Goal: Task Accomplishment & Management: Use online tool/utility

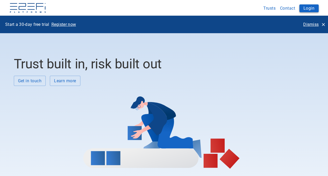
click at [308, 8] on button "Login" at bounding box center [309, 8] width 19 height 8
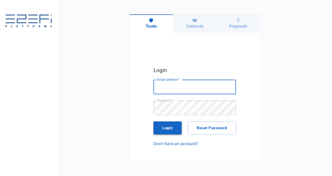
type input "[PERSON_NAME][EMAIL_ADDRESS][PERSON_NAME][DOMAIN_NAME]"
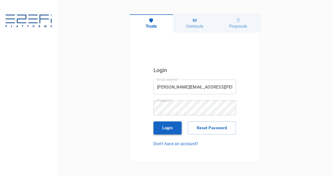
click at [169, 126] on button "Login" at bounding box center [168, 127] width 28 height 13
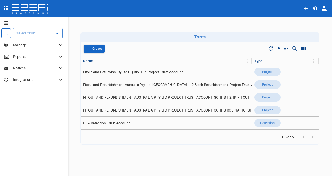
click at [58, 33] on icon "Open" at bounding box center [57, 33] width 3 height 1
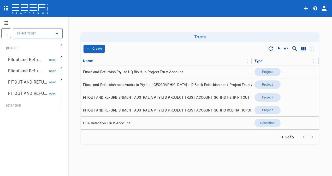
click at [26, 60] on p "Fitout and Refu..." at bounding box center [24, 60] width 33 height 6
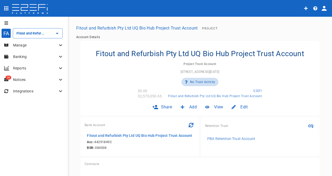
click at [22, 45] on p "Manage" at bounding box center [35, 45] width 44 height 5
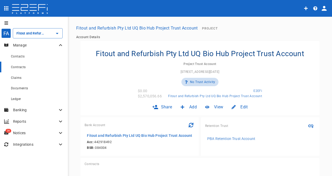
click at [16, 68] on span "Contracts" at bounding box center [18, 67] width 15 height 4
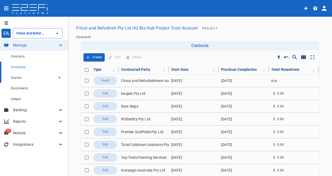
click at [15, 77] on span "Claims" at bounding box center [16, 78] width 10 height 4
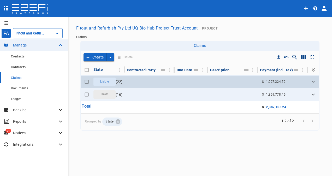
click at [103, 80] on span "Liable" at bounding box center [104, 81] width 15 height 5
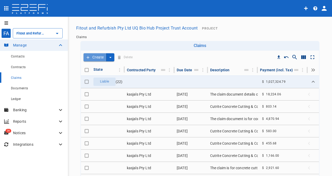
click at [90, 58] on button "Create" at bounding box center [95, 57] width 23 height 8
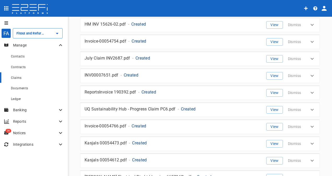
scroll to position [310, 0]
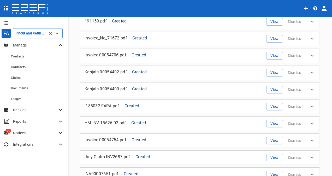
click at [30, 32] on input "Fitout and Refurbish Pty Ltd UQ Bio Hub Project Trust Account" at bounding box center [30, 33] width 31 height 5
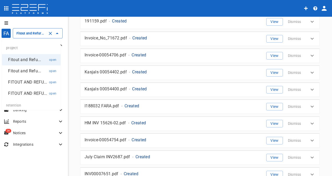
click at [16, 70] on p "Fitout and Refu..." at bounding box center [24, 71] width 33 height 6
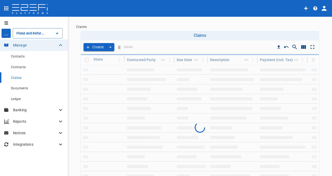
type input "Fitout and Refurbishment Australia Pty Ltd, Burleigh Heads State School – D Blo…"
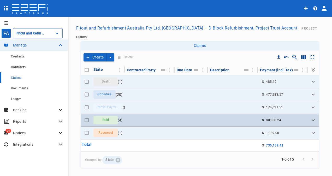
click at [104, 122] on span "Paid" at bounding box center [105, 120] width 13 height 5
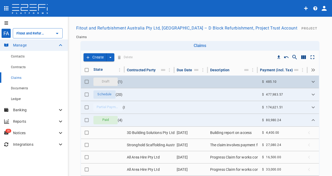
click at [106, 84] on span "Draft" at bounding box center [106, 81] width 14 height 5
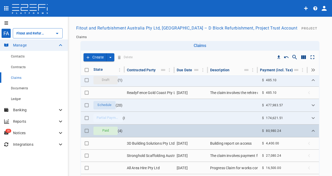
scroll to position [2, 0]
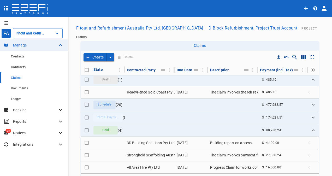
click at [16, 107] on div "Banking" at bounding box center [34, 109] width 68 height 11
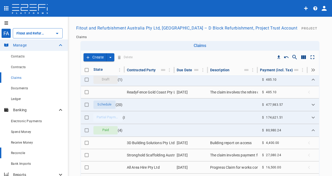
click at [13, 152] on span "Reconcile" at bounding box center [18, 153] width 14 height 4
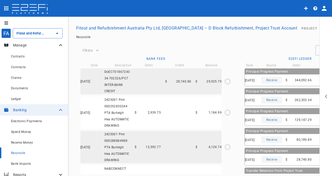
type input "31/10/2024"
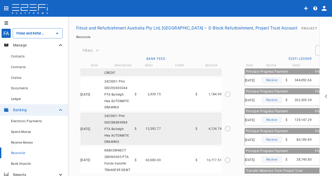
scroll to position [78, 0]
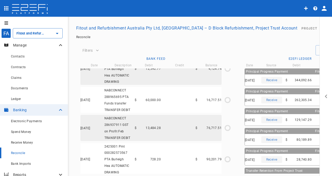
click at [328, 95] on button "open drawer" at bounding box center [326, 96] width 13 height 159
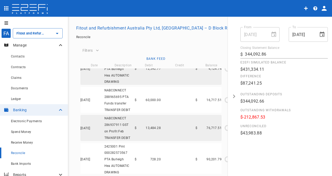
click at [233, 97] on icon "open drawer" at bounding box center [234, 96] width 4 height 4
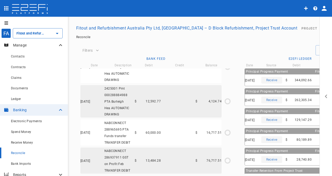
scroll to position [0, 0]
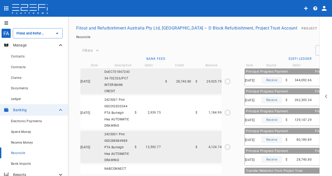
click at [25, 44] on p "Manage" at bounding box center [35, 45] width 44 height 5
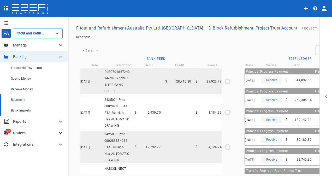
click at [22, 112] on span "Bank Imports" at bounding box center [21, 111] width 20 height 4
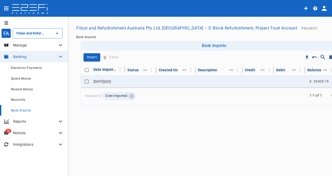
click at [5, 21] on icon "open drawer" at bounding box center [6, 22] width 4 height 3
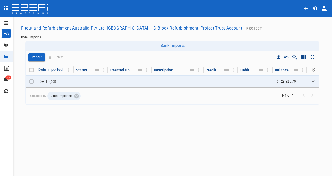
click at [5, 21] on icon "open drawer" at bounding box center [6, 22] width 4 height 3
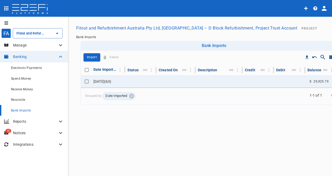
click at [28, 146] on p "Integrations" at bounding box center [35, 144] width 44 height 5
click at [50, 44] on p "Manage" at bounding box center [35, 45] width 44 height 5
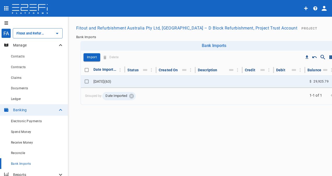
click at [5, 8] on icon "open drawer" at bounding box center [6, 8] width 4 height 4
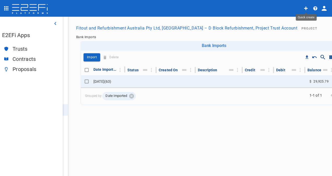
click at [306, 9] on icon "Quick create" at bounding box center [306, 9] width 4 height 4
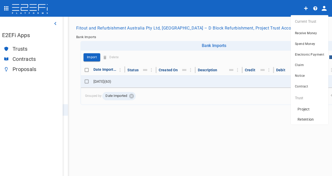
click at [323, 7] on div at bounding box center [166, 88] width 332 height 176
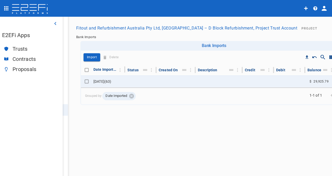
click at [324, 8] on icon "profile" at bounding box center [324, 8] width 5 height 5
drag, startPoint x: 166, startPoint y: 150, endPoint x: 203, endPoint y: 161, distance: 38.8
click at [167, 149] on div at bounding box center [166, 88] width 332 height 176
click at [166, 145] on div "FA Fitout and Refurbishment Australia Pty Ltd, Burleigh Heads State School – D …" at bounding box center [166, 97] width 332 height 160
click at [55, 24] on icon "button" at bounding box center [55, 23] width 2 height 3
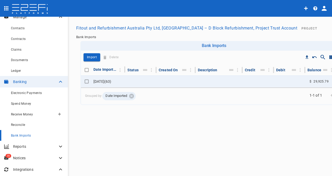
scroll to position [51, 0]
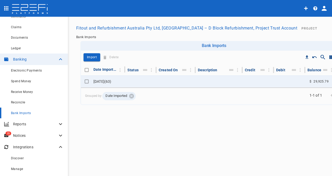
drag, startPoint x: 21, startPoint y: 147, endPoint x: 24, endPoint y: 146, distance: 3.8
click at [21, 147] on p "Integrations" at bounding box center [35, 146] width 44 height 5
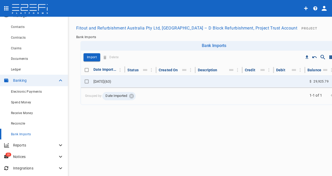
scroll to position [29, 0]
click at [31, 166] on p "Integrations" at bounding box center [35, 168] width 44 height 5
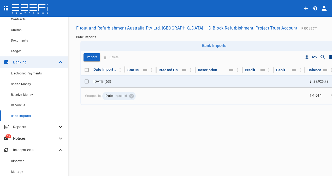
scroll to position [51, 0]
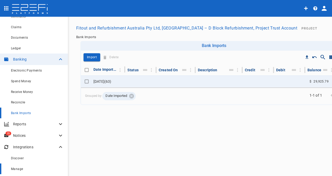
click at [20, 167] on div "Manage" at bounding box center [37, 169] width 53 height 7
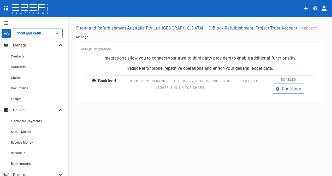
click at [292, 94] on button "Configure" at bounding box center [288, 89] width 31 height 10
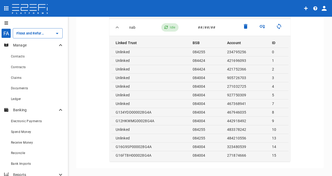
scroll to position [98, 0]
click at [21, 37] on div "Fitout and Refurbishment Australia Pty Ltd, Burleigh Heads State School – D Blo…" at bounding box center [38, 33] width 50 height 10
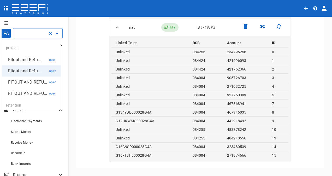
scroll to position [27, 0]
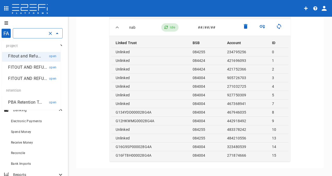
click at [20, 103] on p "PBA Retention T..." at bounding box center [25, 102] width 34 height 6
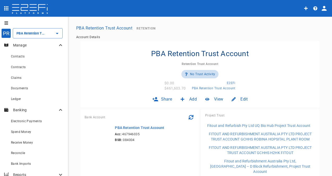
scroll to position [51, 0]
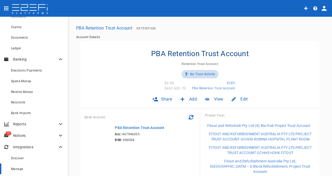
click at [22, 170] on span "Manage" at bounding box center [17, 169] width 12 height 4
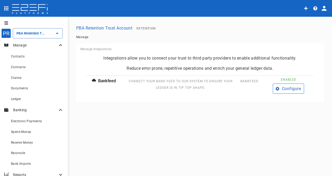
click at [290, 87] on button "Configure" at bounding box center [288, 89] width 31 height 10
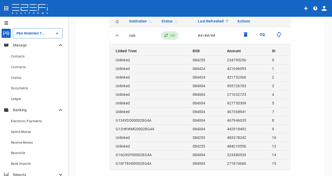
scroll to position [91, 0]
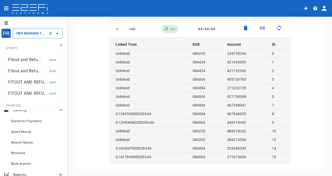
click at [41, 34] on input "PBA Retention Trust Account" at bounding box center [30, 33] width 31 height 5
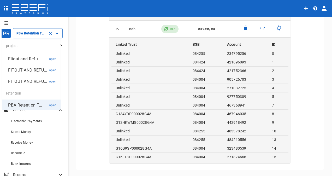
scroll to position [0, 0]
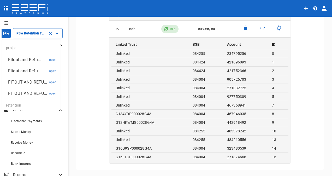
click at [23, 60] on p "Fitout and Refu..." at bounding box center [24, 60] width 33 height 6
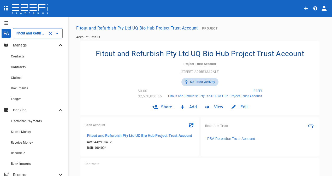
click at [30, 32] on input "Fitout and Refurbish Pty Ltd UQ Bio Hub Project Trust Account" at bounding box center [30, 33] width 31 height 5
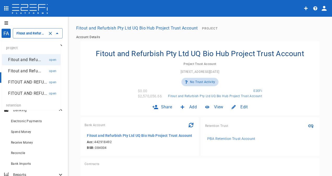
click at [20, 72] on p "Fitout and Refu..." at bounding box center [24, 71] width 33 height 6
type input "Fitout and Refurbishment Australia Pty Ltd, Burleigh Heads State School – D Blo…"
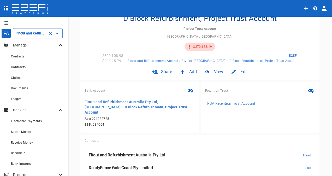
scroll to position [52, 0]
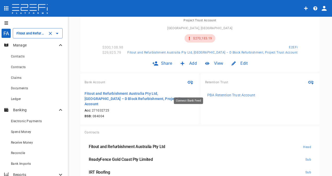
click at [189, 85] on icon "Connect Bank Feed" at bounding box center [190, 82] width 6 height 6
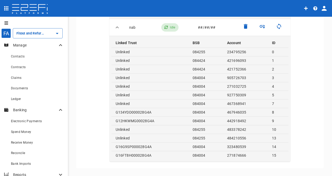
scroll to position [98, 0]
click at [59, 32] on icon "Open" at bounding box center [57, 33] width 6 height 6
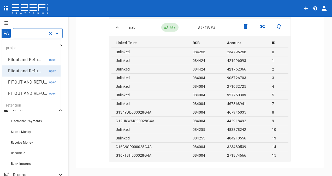
drag, startPoint x: 24, startPoint y: 70, endPoint x: 27, endPoint y: 68, distance: 3.9
click at [24, 69] on p "Fitout and Refu..." at bounding box center [24, 71] width 33 height 6
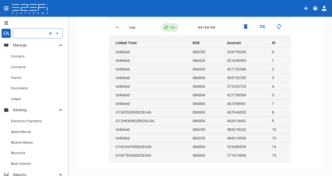
click at [34, 33] on input "Fitout and Refurbishment Australia Pty Ltd, Burleigh Heads State School – D Blo…" at bounding box center [30, 33] width 31 height 5
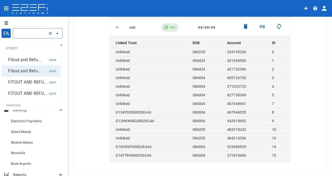
click at [25, 69] on p "Fitout and Refu..." at bounding box center [24, 71] width 33 height 6
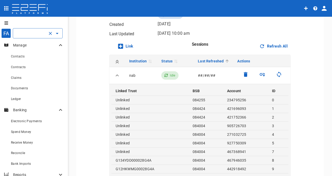
scroll to position [0, 0]
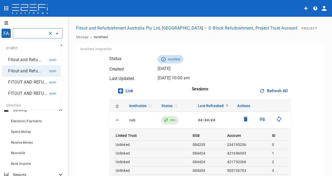
click at [29, 31] on input "Fitout and Refurbishment Australia Pty Ltd, Burleigh Heads State School – D Blo…" at bounding box center [30, 33] width 31 height 5
click at [226, 30] on button "Fitout and Refurbishment Australia Pty Ltd, Burleigh Heads State School – D Blo…" at bounding box center [186, 28] width 225 height 10
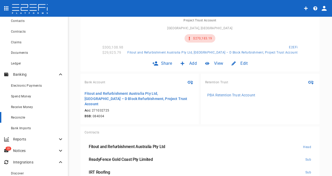
scroll to position [51, 0]
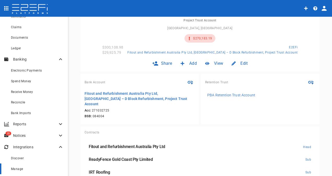
click at [19, 168] on span "Manage" at bounding box center [17, 169] width 12 height 4
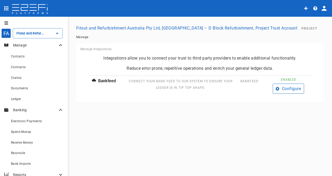
click at [297, 94] on button "Configure" at bounding box center [288, 89] width 31 height 10
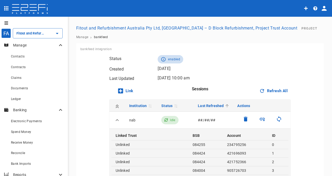
scroll to position [78, 0]
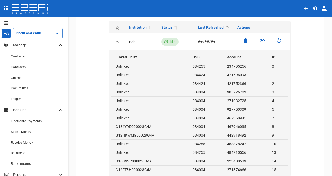
click at [243, 105] on td "271032725" at bounding box center [245, 100] width 45 height 9
click at [263, 44] on icon "Associate Trust" at bounding box center [262, 41] width 6 height 6
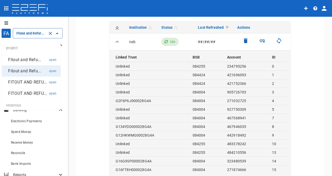
click at [31, 31] on input "Fitout and Refurbishment Australia Pty Ltd, Burleigh Heads State School – D Blo…" at bounding box center [30, 33] width 31 height 5
click at [23, 69] on p "Fitout and Refu..." at bounding box center [24, 71] width 33 height 6
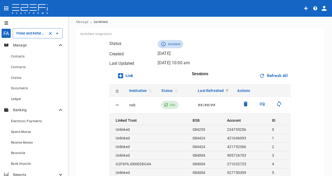
scroll to position [0, 0]
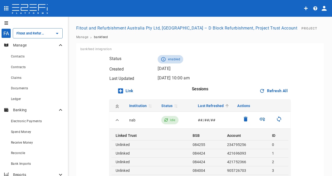
click at [192, 28] on button "Fitout and Refurbishment Australia Pty Ltd, Burleigh Heads State School – D Blo…" at bounding box center [186, 28] width 225 height 10
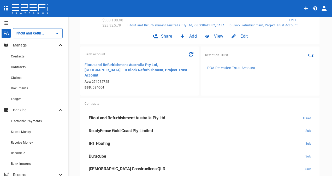
scroll to position [26, 0]
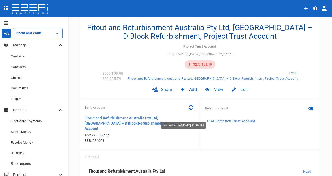
click at [189, 110] on icon "Last refreshed August 10, 2025 11:10 AM" at bounding box center [191, 107] width 5 height 5
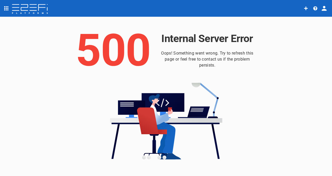
scroll to position [0, 0]
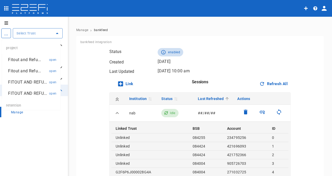
click at [31, 32] on input "text" at bounding box center [33, 33] width 37 height 5
click at [8, 71] on p "Fitout and Refu..." at bounding box center [24, 71] width 33 height 6
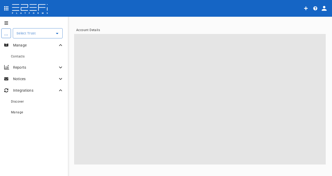
type input "Fitout and Refurbishment Australia Pty Ltd, [GEOGRAPHIC_DATA] – D Block Refurbi…"
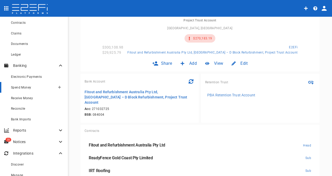
scroll to position [51, 0]
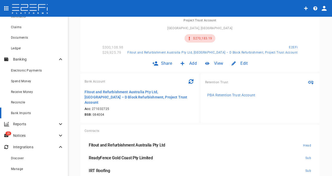
click at [18, 113] on span "Bank Imports" at bounding box center [21, 113] width 20 height 4
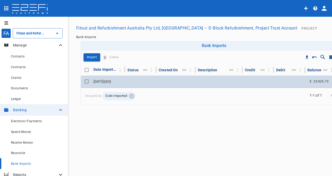
click at [103, 81] on td "10 August 2025 ( 63 )" at bounding box center [108, 81] width 34 height 12
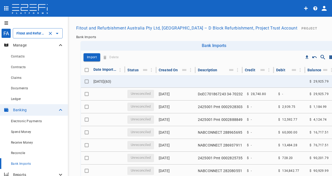
click at [21, 31] on input "Fitout and Refurbishment Australia Pty Ltd, Burleigh Heads State School – D Blo…" at bounding box center [30, 33] width 31 height 5
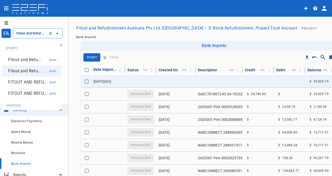
drag, startPoint x: 17, startPoint y: 60, endPoint x: 54, endPoint y: 58, distance: 37.4
click at [17, 60] on p "Fitout and Refu..." at bounding box center [24, 60] width 33 height 6
type input "Fitout and Refurbish Pty Ltd UQ Bio Hub Project Trust Account"
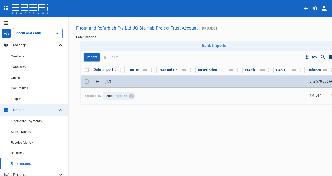
drag, startPoint x: 102, startPoint y: 80, endPoint x: 108, endPoint y: 81, distance: 5.8
click at [103, 80] on td "30 July 2025 ( 47 )" at bounding box center [108, 81] width 34 height 12
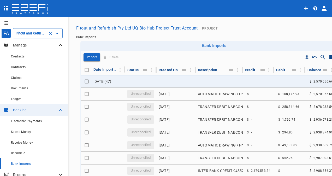
click at [28, 29] on div "Fitout and Refurbish Pty Ltd UQ Bio Hub Project Trust Account ​" at bounding box center [38, 33] width 50 height 10
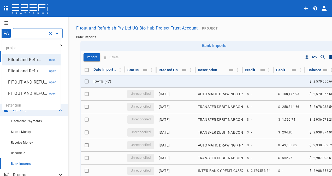
drag, startPoint x: 24, startPoint y: 59, endPoint x: 31, endPoint y: 59, distance: 7.6
click at [24, 59] on p "Fitout and Refu..." at bounding box center [24, 60] width 33 height 6
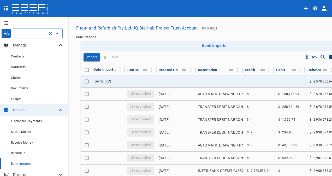
click at [31, 32] on input "Fitout and Refurbish Pty Ltd UQ Bio Hub Project Trust Account" at bounding box center [30, 33] width 31 height 5
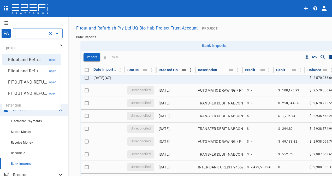
scroll to position [0, 0]
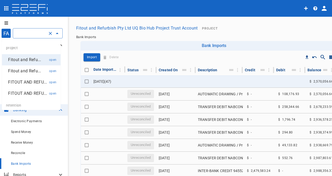
click at [16, 59] on p "Fitout and Refu..." at bounding box center [24, 60] width 33 height 6
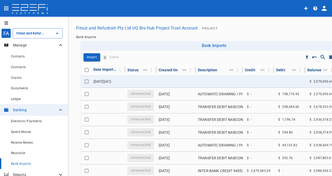
click at [178, 29] on button "Fitout and Refurbish Pty Ltd UQ Bio Hub Project Trust Account" at bounding box center [137, 28] width 126 height 10
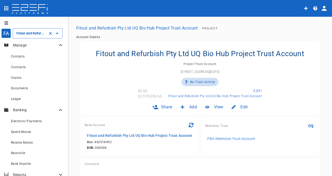
click at [31, 31] on input "Fitout and Refurbish Pty Ltd UQ Bio Hub Project Trust Account" at bounding box center [30, 33] width 31 height 5
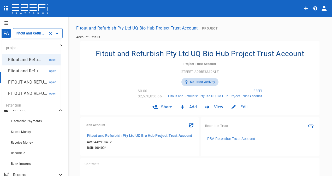
click at [28, 72] on p "Fitout and Refu..." at bounding box center [24, 71] width 33 height 6
type input "Fitout and Refurbishment Australia Pty Ltd, Burleigh Heads State School – D Blo…"
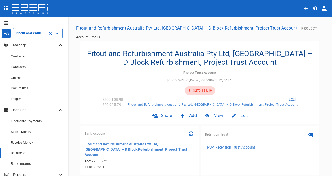
click at [24, 153] on span "Reconcile" at bounding box center [18, 153] width 14 height 4
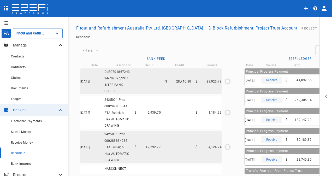
type input "31/10/2024"
click at [326, 95] on icon "open drawer" at bounding box center [326, 97] width 2 height 4
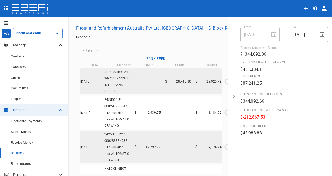
click at [233, 96] on icon "open drawer" at bounding box center [234, 97] width 2 height 4
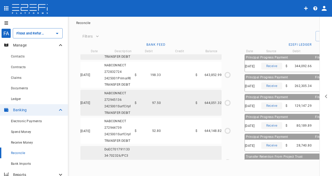
scroll to position [1456, 0]
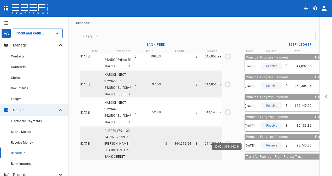
click at [227, 140] on icon "$0.00 / $344,092.64" at bounding box center [228, 144] width 8 height 8
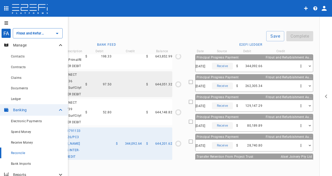
scroll to position [18, 50]
click at [312, 64] on icon "button" at bounding box center [310, 66] width 4 height 4
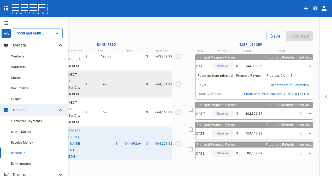
click at [312, 64] on icon "button" at bounding box center [310, 66] width 4 height 4
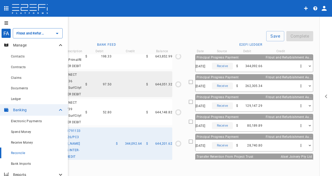
click at [303, 64] on icon "button" at bounding box center [301, 66] width 4 height 4
click at [308, 62] on div at bounding box center [166, 88] width 332 height 176
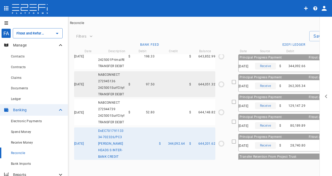
scroll to position [18, 0]
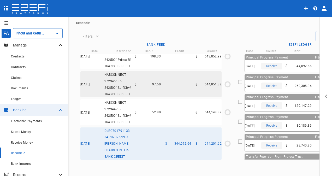
click at [326, 97] on icon "open drawer" at bounding box center [326, 96] width 4 height 4
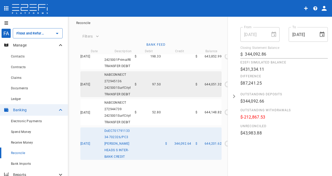
drag, startPoint x: 205, startPoint y: 161, endPoint x: 165, endPoint y: 137, distance: 46.5
click at [202, 159] on div "Filters Save Complete Source All All Contact ​ Only Show Possible Matches Bank …" at bounding box center [221, 102] width 295 height 150
drag, startPoint x: 174, startPoint y: 107, endPoint x: 179, endPoint y: 107, distance: 4.8
click at [174, 107] on div "31/10/2024 NABCONNECT 272944739 2425001SurfCityRET TRANSFER DEBIT $ 52.80 $ 644…" at bounding box center [150, 112] width 141 height 26
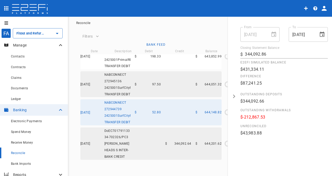
click at [232, 96] on icon "open drawer" at bounding box center [234, 96] width 4 height 4
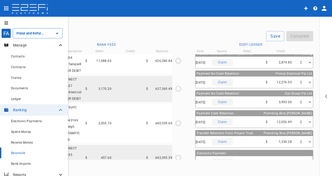
scroll to position [18, 28]
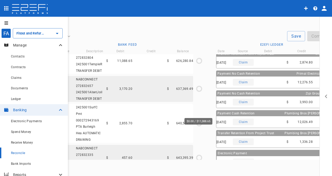
click at [199, 65] on icon "$0.00 / $11,088.65" at bounding box center [199, 61] width 8 height 8
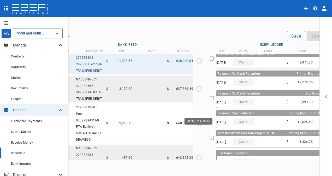
click at [198, 65] on icon "$0.00 / $11,088.65" at bounding box center [199, 61] width 8 height 8
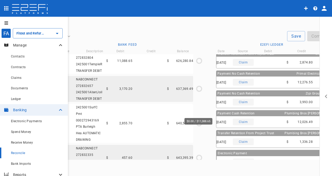
drag, startPoint x: 198, startPoint y: 110, endPoint x: 189, endPoint y: 94, distance: 17.9
click at [198, 65] on icon "$0.00 / $11,088.65" at bounding box center [199, 61] width 8 height 8
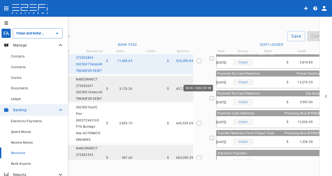
click at [199, 34] on icon "$0.00 / $282,187.98" at bounding box center [199, 30] width 8 height 8
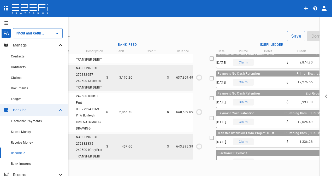
scroll to position [1273, 0]
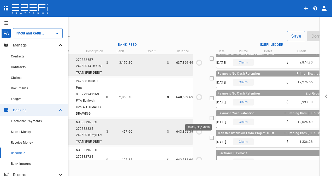
drag, startPoint x: 200, startPoint y: 115, endPoint x: 182, endPoint y: 121, distance: 18.5
click at [200, 67] on icon "$0.00 / $3,170.20" at bounding box center [199, 63] width 8 height 8
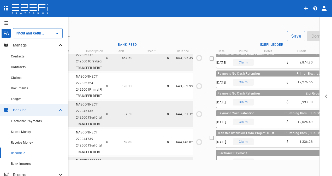
scroll to position [1352, 0]
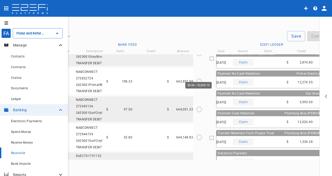
click at [198, 23] on icon "$0.00 / $2,855.70" at bounding box center [199, 19] width 8 height 8
click at [201, 57] on icon "$0.00 / $457.60" at bounding box center [199, 53] width 8 height 8
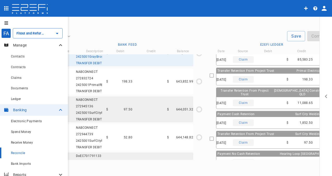
scroll to position [141, 0]
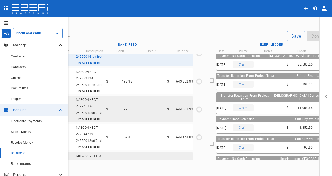
click at [148, 126] on div "05/08/2025 DoEC701867243 34-702326/PC7 INTER-BANK CREDIT $ 28,740.80 $ 29,925.7…" at bounding box center [127, 107] width 151 height 106
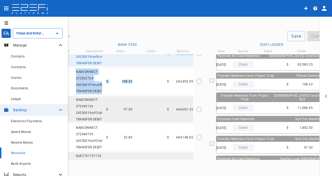
drag, startPoint x: 148, startPoint y: 126, endPoint x: 207, endPoint y: 98, distance: 66.0
click at [207, 98] on div "Bank Feed Date Description Debit Credit Balance 05/08/2025 DoEC701867243 34-702…" at bounding box center [193, 100] width 282 height 119
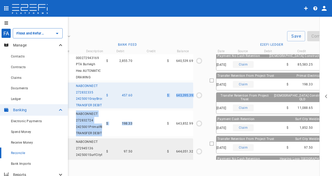
scroll to position [1367, 0]
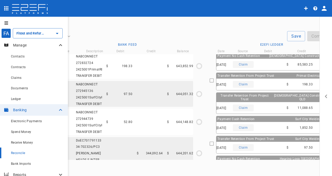
drag, startPoint x: 159, startPoint y: 123, endPoint x: 205, endPoint y: 126, distance: 46.3
click at [160, 79] on div "31/10/2024 NABCONNECT 272832724 2425001PrimalRET TRANSFER DEBIT $ 198.33 $ 643,…" at bounding box center [122, 66] width 141 height 26
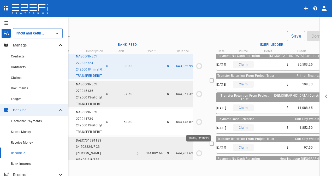
click at [201, 68] on circle "$0.00 / $198.33" at bounding box center [199, 65] width 5 height 5
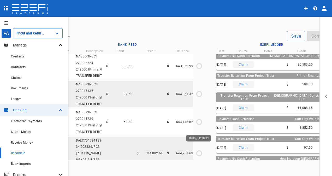
click at [200, 70] on icon "$0.00 / $198.33" at bounding box center [199, 66] width 8 height 8
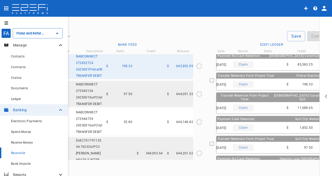
click at [213, 78] on icon at bounding box center [211, 80] width 5 height 5
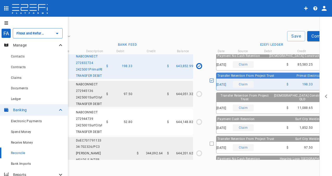
scroll to position [18, 65]
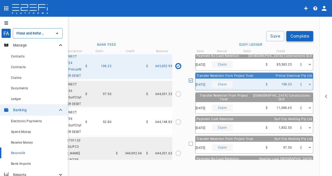
click at [292, 31] on button "Complete" at bounding box center [300, 36] width 27 height 10
click at [326, 95] on icon "open drawer" at bounding box center [326, 96] width 4 height 4
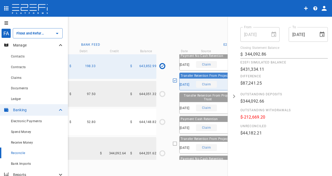
drag, startPoint x: 171, startPoint y: 166, endPoint x: 167, endPoint y: 159, distance: 8.1
click at [170, 166] on div "Filters Save Complete Source All All Contact ​ Only Show Possible Matches Bank …" at bounding box center [156, 102] width 295 height 150
click at [199, 31] on div "Save Complete" at bounding box center [167, 36] width 262 height 10
click at [233, 96] on icon "open drawer" at bounding box center [234, 96] width 4 height 4
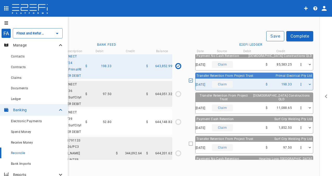
click at [271, 31] on button "Save" at bounding box center [275, 36] width 18 height 10
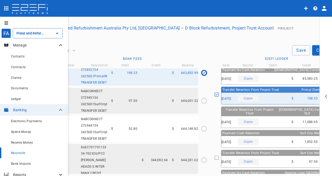
scroll to position [1374, 0]
click at [325, 96] on icon "open drawer" at bounding box center [326, 97] width 2 height 4
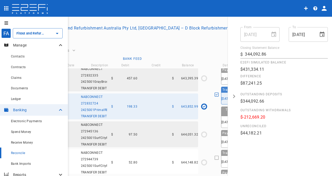
scroll to position [1348, 0]
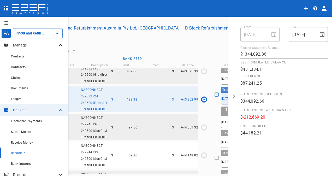
click at [235, 97] on icon "open drawer" at bounding box center [234, 96] width 4 height 4
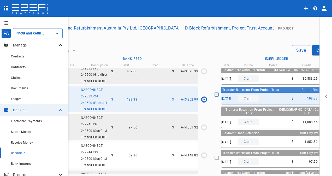
drag, startPoint x: 220, startPoint y: 93, endPoint x: 208, endPoint y: 148, distance: 56.7
click at [219, 93] on icon at bounding box center [216, 94] width 5 height 5
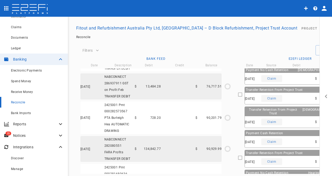
scroll to position [131, 0]
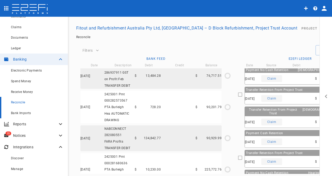
click at [27, 115] on div "Bank Imports" at bounding box center [37, 113] width 53 height 7
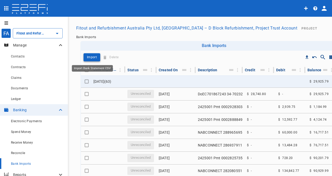
click at [94, 57] on p "Import" at bounding box center [92, 57] width 10 height 6
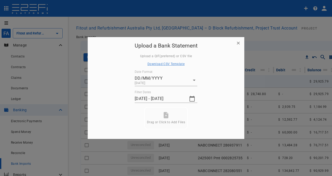
click at [171, 63] on span "Download CSV Template" at bounding box center [166, 64] width 37 height 4
